Goal: Transaction & Acquisition: Obtain resource

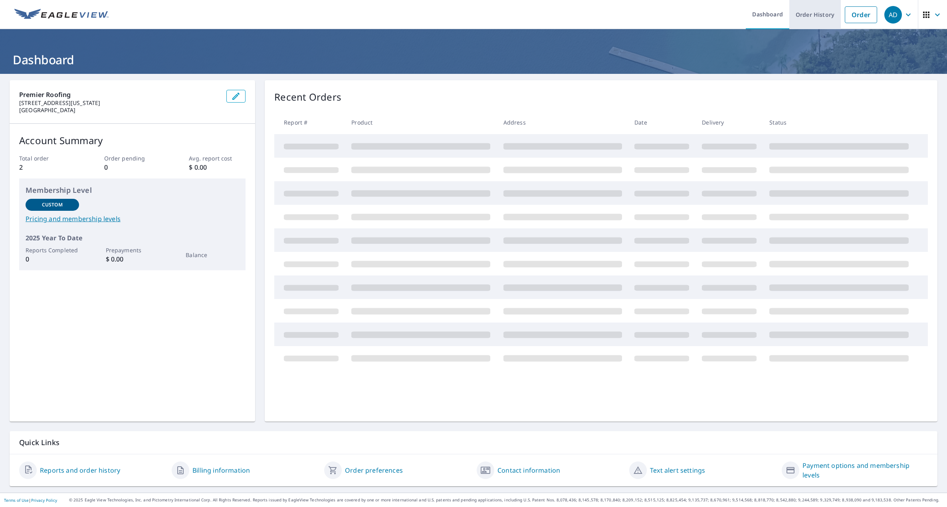
click at [805, 15] on link "Order History" at bounding box center [815, 14] width 52 height 29
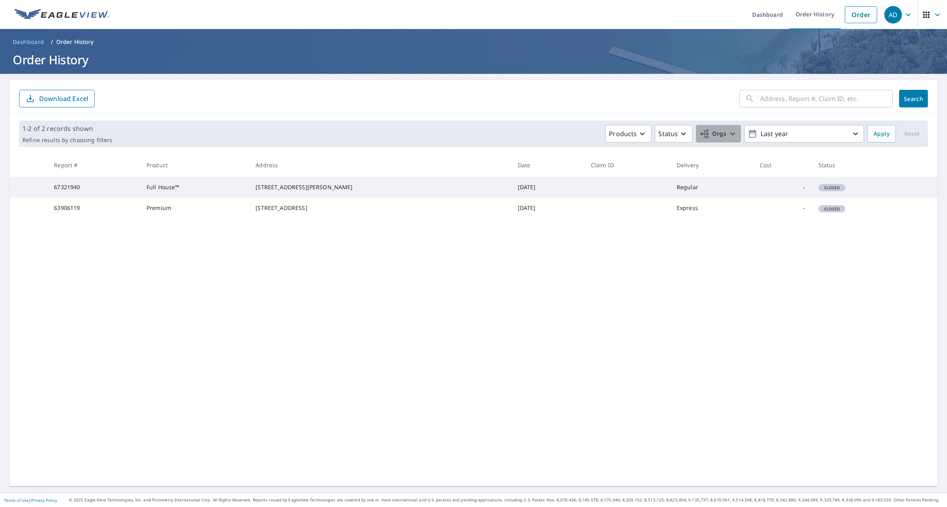
click at [720, 134] on span "Orgs" at bounding box center [713, 134] width 27 height 10
click at [556, 180] on input "Premier Roofing API" at bounding box center [557, 180] width 10 height 10
checkbox input "true"
click at [790, 283] on div "​ Search Download Excel 1-2 of 2 records shown Refine results by choosing filte…" at bounding box center [474, 283] width 928 height 406
click at [841, 133] on p "Last year" at bounding box center [804, 134] width 93 height 14
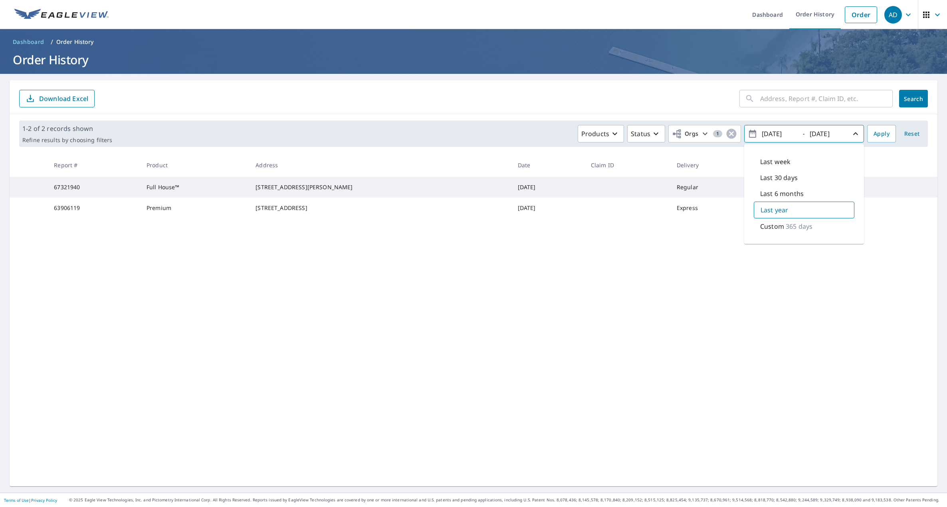
click at [892, 242] on div "​ Search Download Excel 1-2 of 2 records shown Refine results by choosing filte…" at bounding box center [474, 283] width 928 height 406
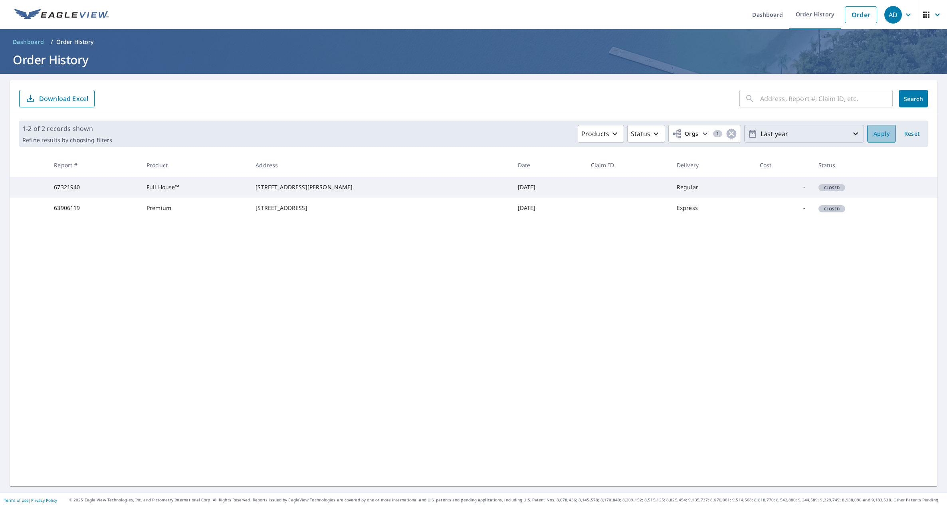
click at [875, 137] on span "Apply" at bounding box center [882, 134] width 16 height 10
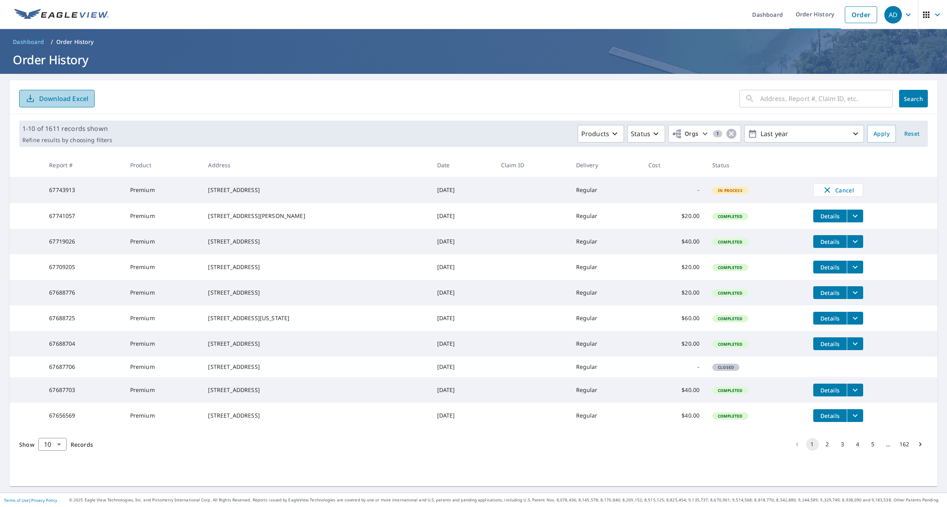
click at [47, 102] on p "Download Excel" at bounding box center [63, 98] width 49 height 9
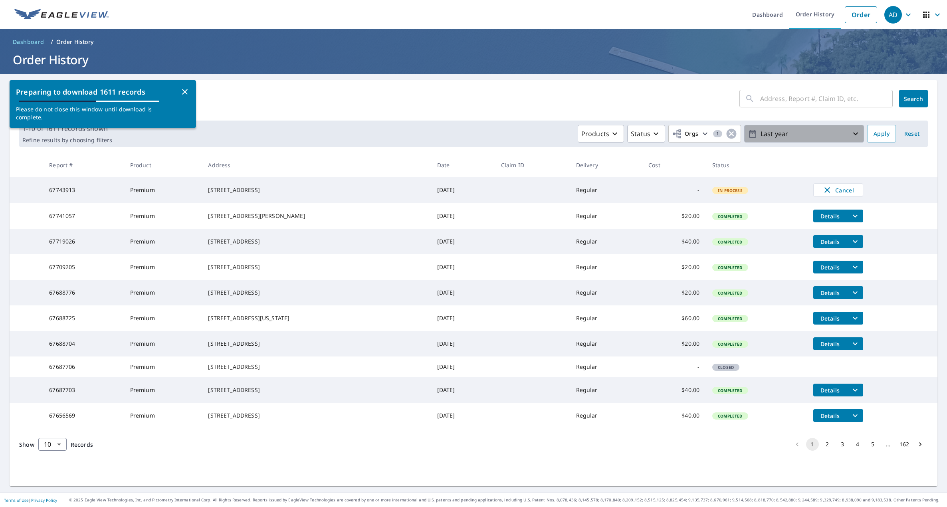
click at [839, 132] on p "Last year" at bounding box center [804, 134] width 93 height 14
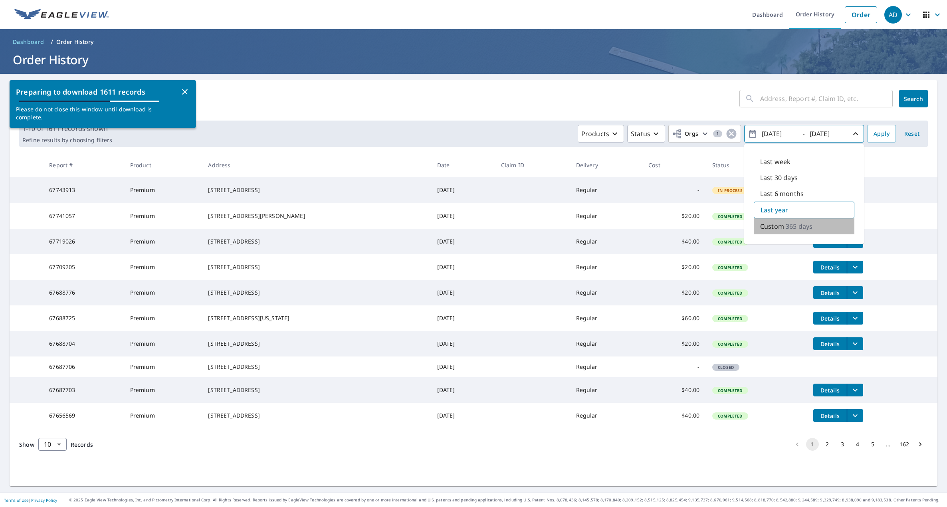
click at [771, 230] on p "Custom" at bounding box center [772, 227] width 24 height 10
click at [783, 135] on input "[DATE]" at bounding box center [779, 133] width 39 height 13
click at [764, 128] on input "[DATE]" at bounding box center [779, 133] width 39 height 13
click at [768, 133] on input "[DATE]" at bounding box center [779, 133] width 39 height 13
click at [780, 132] on input "[DATE]" at bounding box center [779, 133] width 39 height 13
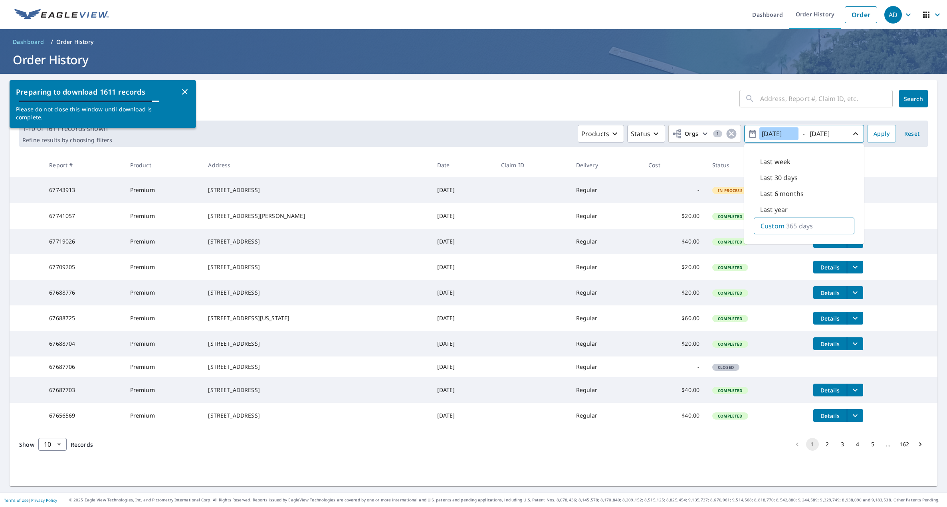
drag, startPoint x: 787, startPoint y: 134, endPoint x: 790, endPoint y: 146, distance: 12.2
click at [787, 135] on input "[DATE]" at bounding box center [779, 133] width 39 height 13
click at [779, 133] on input "[DATE]" at bounding box center [779, 133] width 39 height 13
type input "[DATE]"
click at [818, 132] on input "[DATE]" at bounding box center [826, 133] width 39 height 13
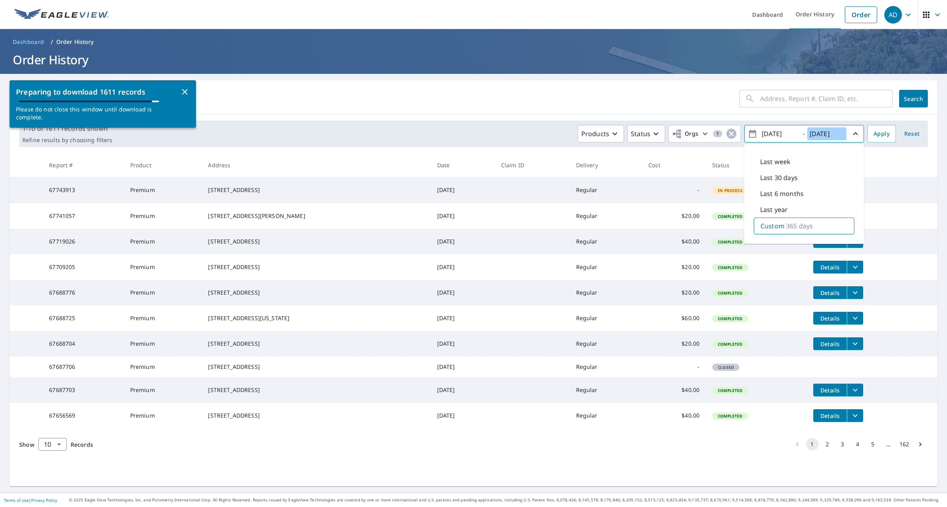
type input "[DATE]"
click at [775, 121] on div "1-10 of 1611 records shown Refine results by choosing filters Products Status O…" at bounding box center [473, 134] width 909 height 26
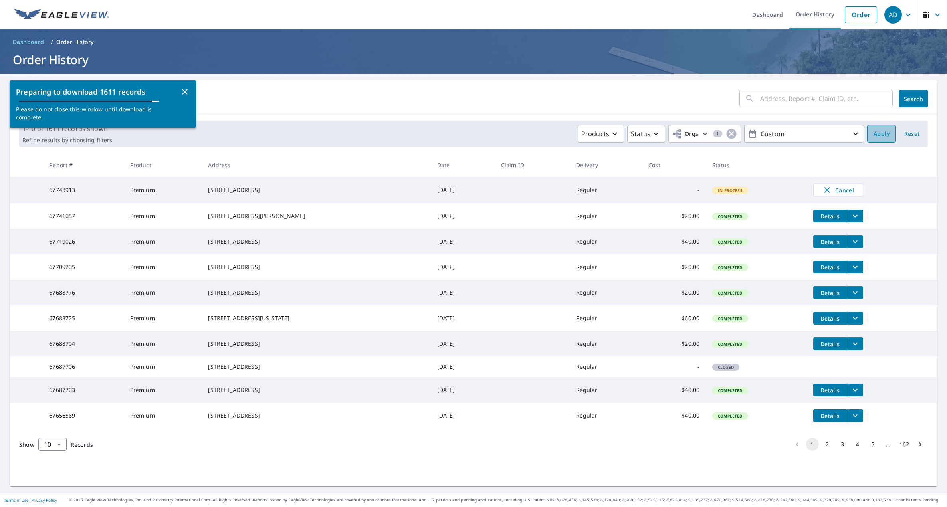
click at [880, 131] on span "Apply" at bounding box center [882, 134] width 16 height 10
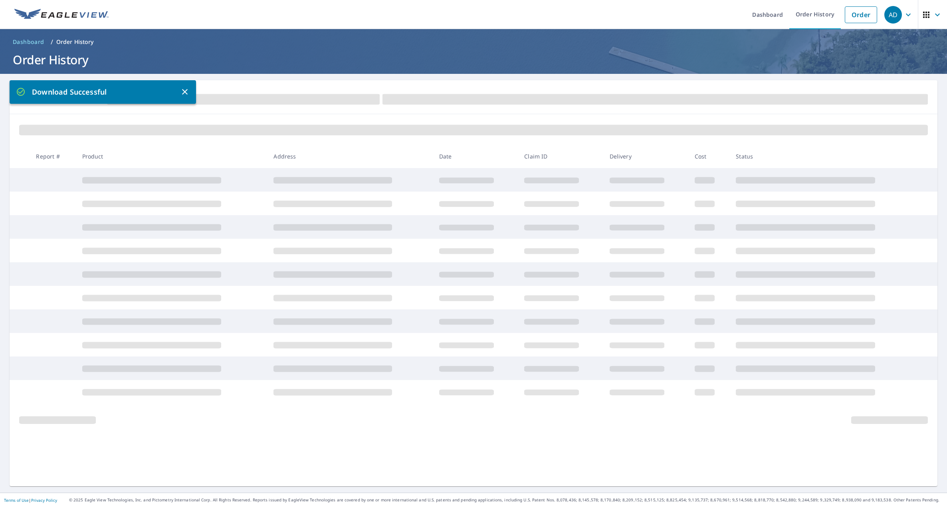
click at [186, 92] on icon "button" at bounding box center [185, 92] width 10 height 10
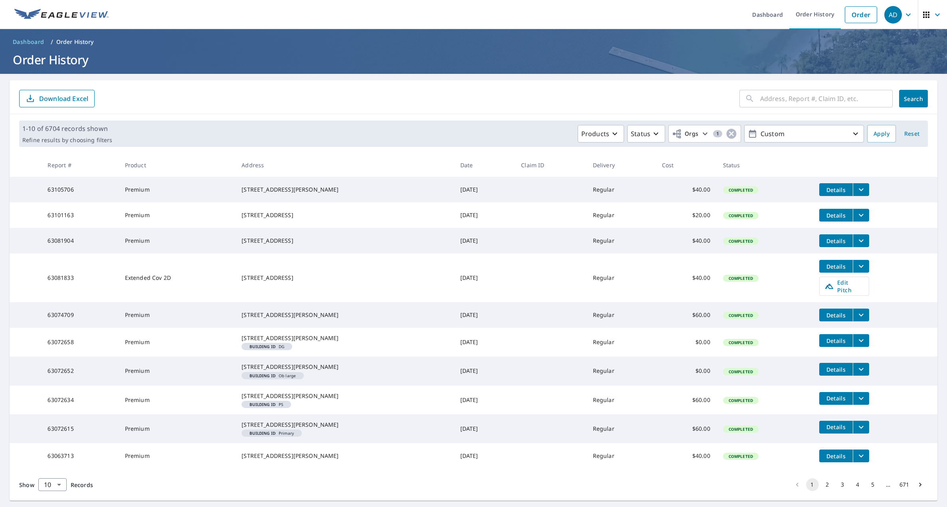
click at [59, 102] on p "Download Excel" at bounding box center [63, 98] width 49 height 9
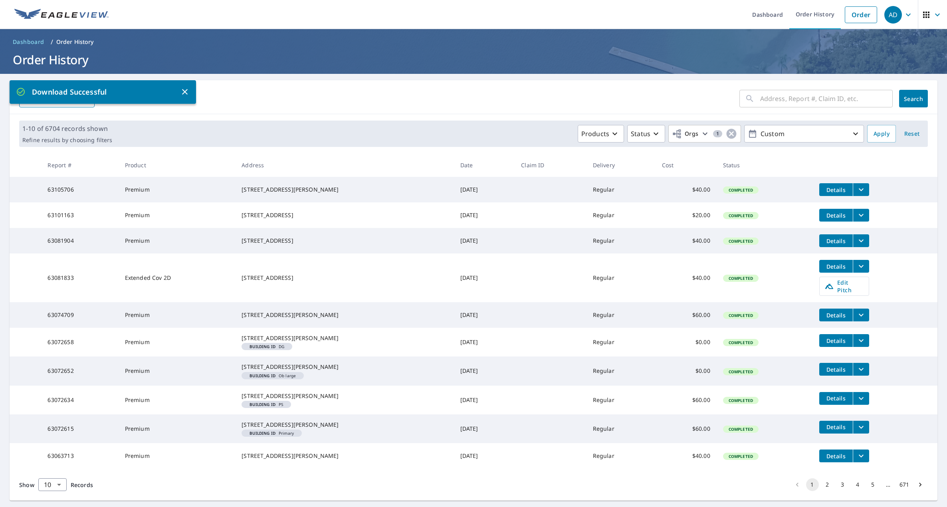
click at [454, 12] on ul "Dashboard Order History Order" at bounding box center [497, 14] width 768 height 29
